Goal: Information Seeking & Learning: Learn about a topic

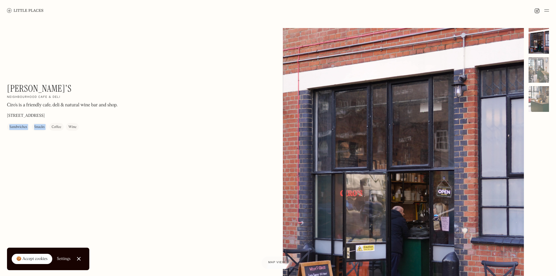
drag, startPoint x: 49, startPoint y: 82, endPoint x: 4, endPoint y: 86, distance: 45.4
click at [4, 86] on div "Ciro's On Our Radar Neighbourhood cafe & deli Ciro's is a friendly cafe, deli &…" at bounding box center [278, 184] width 556 height 327
click at [52, 81] on div "Ciro's On Our Radar Neighbourhood cafe & deli Ciro's is a friendly cafe, deli &…" at bounding box center [278, 184] width 556 height 327
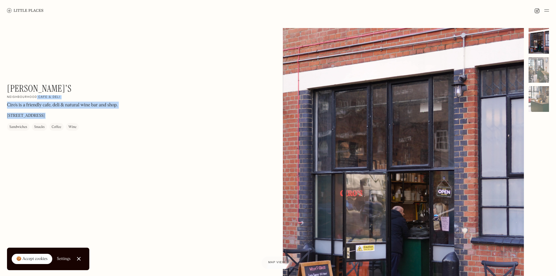
drag, startPoint x: 9, startPoint y: 86, endPoint x: 41, endPoint y: 88, distance: 31.4
click at [35, 89] on div "Ciro's On Our Radar Neighbourhood cafe & deli Ciro's is a friendly cafe, deli &…" at bounding box center [278, 184] width 556 height 327
click at [72, 85] on div "Ciro's On Our Radar Neighbourhood cafe & deli Ciro's is a friendly cafe, deli &…" at bounding box center [86, 107] width 158 height 48
drag, startPoint x: 71, startPoint y: 98, endPoint x: 30, endPoint y: 93, distance: 41.8
click at [30, 93] on div "Ciro's On Our Radar Neighbourhood cafe & deli Ciro's is a friendly cafe, deli &…" at bounding box center [86, 107] width 158 height 48
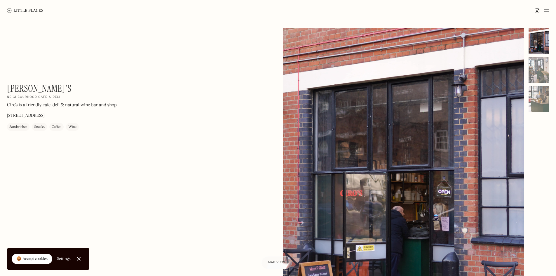
click at [0, 96] on div "Ciro's On Our Radar Neighbourhood cafe & deli Ciro's is a friendly cafe, deli &…" at bounding box center [278, 184] width 556 height 327
drag, startPoint x: 5, startPoint y: 87, endPoint x: 40, endPoint y: 89, distance: 34.8
click at [40, 89] on div "Ciro's On Our Radar Neighbourhood cafe & deli Ciro's is a friendly cafe, deli &…" at bounding box center [278, 184] width 556 height 327
click at [65, 94] on div "Ciro's On Our Radar Neighbourhood cafe & deli Ciro's is a friendly cafe, deli &…" at bounding box center [86, 107] width 158 height 48
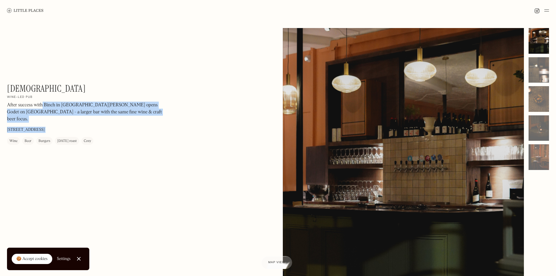
drag, startPoint x: 42, startPoint y: 92, endPoint x: 6, endPoint y: 92, distance: 35.3
click at [6, 92] on div "Godet On Our Radar Wine-led pub After success with Binch in [GEOGRAPHIC_DATA][P…" at bounding box center [278, 184] width 556 height 327
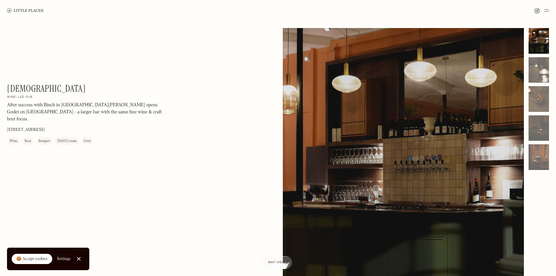
click at [26, 90] on h1 "[DEMOGRAPHIC_DATA]" at bounding box center [46, 88] width 79 height 11
drag, startPoint x: 37, startPoint y: 88, endPoint x: 9, endPoint y: 87, distance: 28.4
click at [9, 87] on div "Godet On Our Radar Wine-led pub After success with Binch in London Fields, Sylv…" at bounding box center [86, 114] width 158 height 62
copy h1 "Godet"
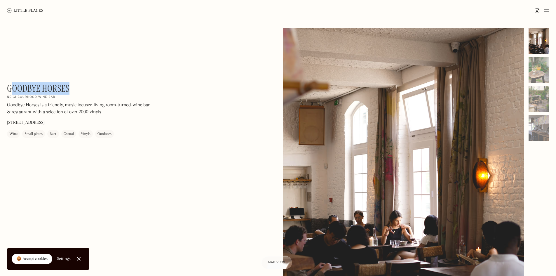
drag, startPoint x: 71, startPoint y: 90, endPoint x: 12, endPoint y: 87, distance: 59.4
click at [12, 87] on div "Goodbye Horses On Our Radar Neighbourhood wine bar Goodbye Horses is a friendly…" at bounding box center [86, 110] width 158 height 55
copy h1 "oodbye Horses"
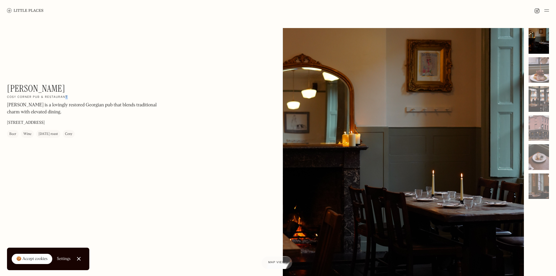
drag, startPoint x: 54, startPoint y: 86, endPoint x: 72, endPoint y: 86, distance: 18.4
click at [72, 86] on div "William IV On Our Radar Cosy corner pub & restaurant William IV is a lovingly r…" at bounding box center [86, 110] width 158 height 55
drag, startPoint x: 69, startPoint y: 88, endPoint x: 58, endPoint y: 83, distance: 12.8
click at [69, 88] on div "William IV On Our Radar Cosy corner pub & restaurant William IV is a lovingly r…" at bounding box center [86, 110] width 158 height 55
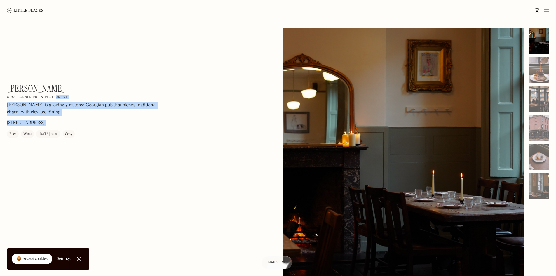
drag, startPoint x: 55, startPoint y: 85, endPoint x: 7, endPoint y: 88, distance: 47.7
click at [7, 88] on div "William IV On Our Radar Cosy corner pub & restaurant William IV is a lovingly r…" at bounding box center [86, 110] width 158 height 55
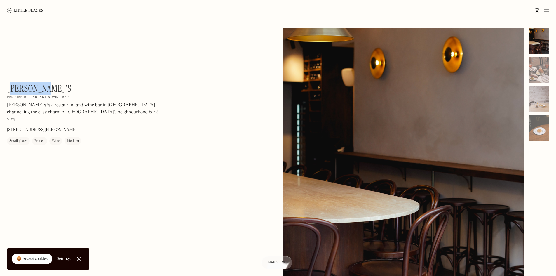
drag, startPoint x: 15, startPoint y: 84, endPoint x: 48, endPoint y: 83, distance: 32.4
click at [48, 83] on h1 "Marjorie's" at bounding box center [39, 88] width 65 height 11
copy h1 "arjorie's"
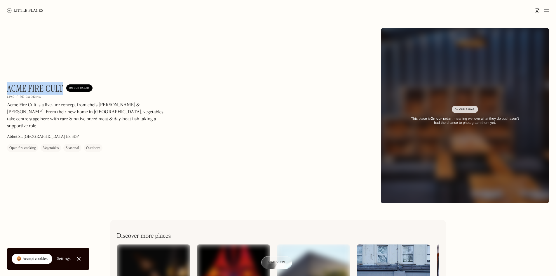
drag, startPoint x: 62, startPoint y: 87, endPoint x: 7, endPoint y: 87, distance: 55.2
click at [7, 87] on h1 "Acme Fire Cult" at bounding box center [35, 88] width 56 height 11
copy h1 "Acme Fire Cult"
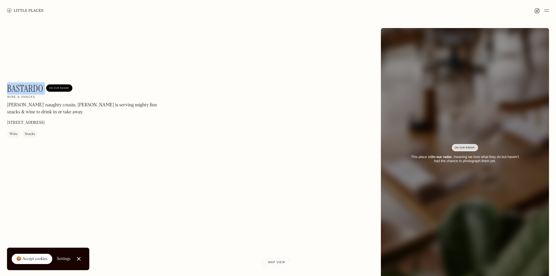
drag, startPoint x: 45, startPoint y: 89, endPoint x: 7, endPoint y: 87, distance: 38.0
click at [7, 87] on div "Bastardo On Our Radar" at bounding box center [39, 88] width 65 height 11
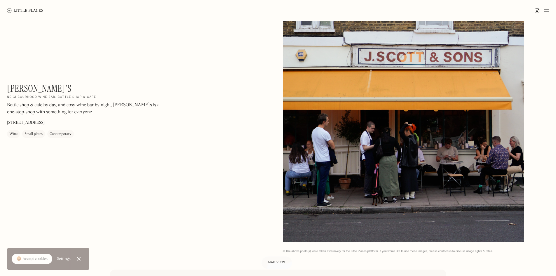
scroll to position [88, 0]
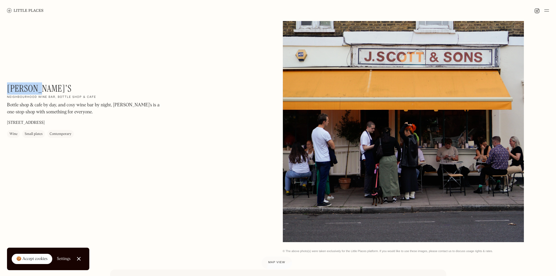
drag, startPoint x: 34, startPoint y: 89, endPoint x: 9, endPoint y: 86, distance: 25.3
click at [9, 86] on div "Hector's On Our Radar Neighbourhood wine bar, bottle shop & cafe Bottle shop & …" at bounding box center [86, 110] width 158 height 55
copy h1 "Hector's"
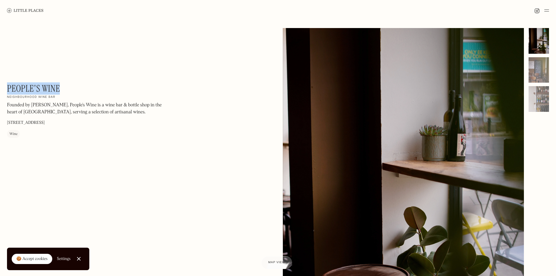
drag, startPoint x: 65, startPoint y: 88, endPoint x: 7, endPoint y: 86, distance: 58.2
click at [7, 86] on div "People's Wine On Our Radar Neighbourhood wine bar Founded by Philippe, People's…" at bounding box center [86, 110] width 158 height 55
copy h1 "People's Wine"
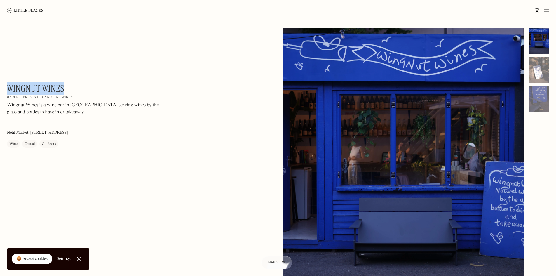
drag, startPoint x: 64, startPoint y: 85, endPoint x: 8, endPoint y: 91, distance: 55.8
click at [8, 91] on div "Wingnut Wines On Our Radar Underrepresented natural wines Wingnut Wines is a wi…" at bounding box center [86, 115] width 158 height 65
copy h1 "Wingnut Wines"
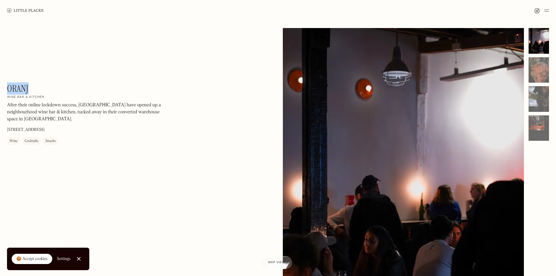
drag, startPoint x: 32, startPoint y: 86, endPoint x: 8, endPoint y: 83, distance: 24.7
click at [8, 83] on div "Oranj On Our Radar Wine bar & kitchen After their online lockdown success, [GEO…" at bounding box center [86, 114] width 158 height 62
copy h1 "Oranj"
